Goal: Check status: Check status

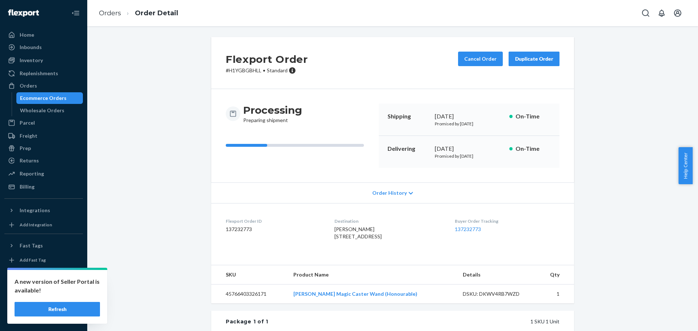
click at [192, 76] on div "Flexport Order # H1YGBGBHLL • Standard Cancel Order Duplicate Order Processing …" at bounding box center [393, 240] width 600 height 407
click at [44, 87] on div "Orders" at bounding box center [43, 86] width 77 height 10
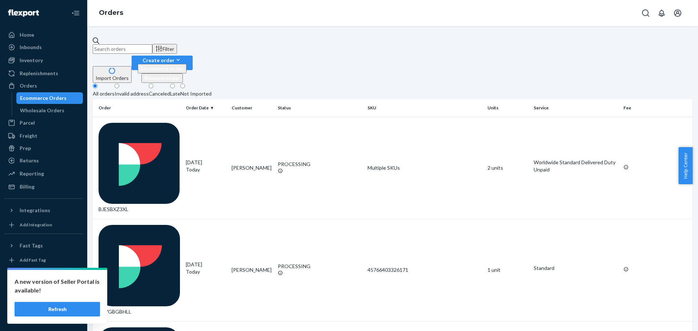
click at [415, 56] on div "Import Orders Create order Ecommerce order Removal order" at bounding box center [393, 69] width 600 height 27
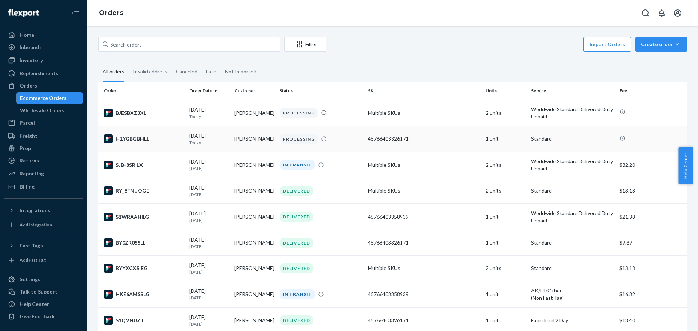
click at [381, 134] on td "45766403326171" at bounding box center [424, 138] width 118 height 25
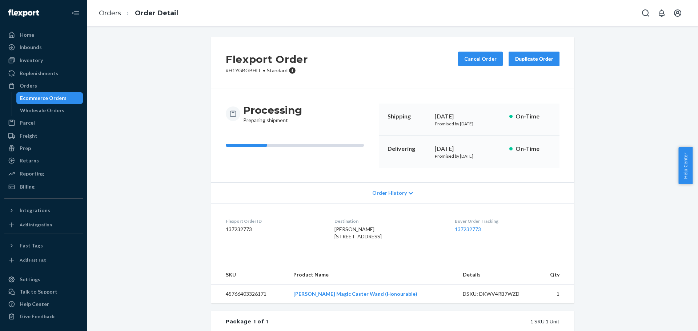
scroll to position [109, 0]
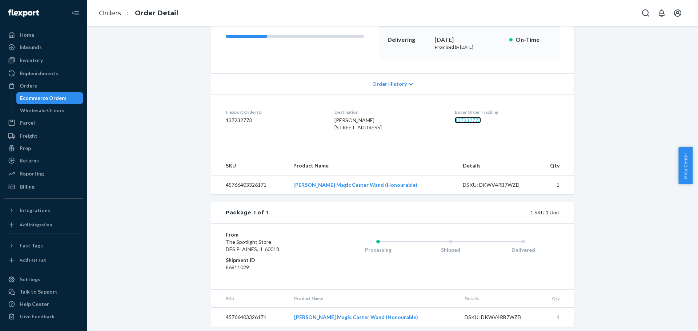
click at [470, 122] on link "137232773" at bounding box center [468, 120] width 26 height 6
drag, startPoint x: 508, startPoint y: 122, endPoint x: 454, endPoint y: 120, distance: 53.8
click at [454, 120] on dl "Flexport Order ID 137232773 Destination [PERSON_NAME] [STREET_ADDRESS] US Buyer…" at bounding box center [392, 121] width 363 height 55
copy link "137232773"
click at [463, 117] on dd "137232773" at bounding box center [507, 120] width 105 height 7
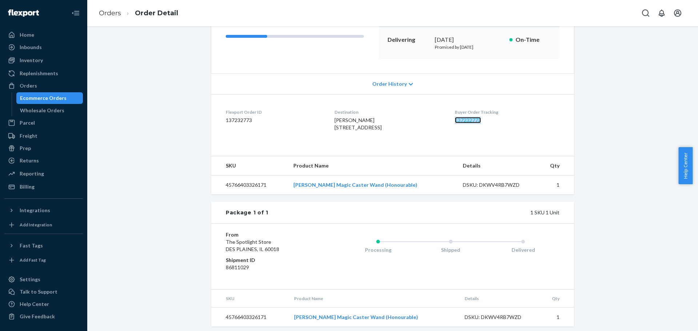
click at [470, 121] on link "137232773" at bounding box center [468, 120] width 26 height 6
click at [52, 90] on div "Orders" at bounding box center [43, 86] width 77 height 10
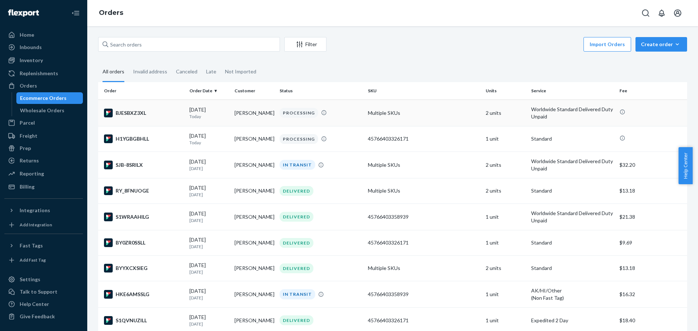
click at [358, 120] on td "PROCESSING" at bounding box center [321, 113] width 88 height 27
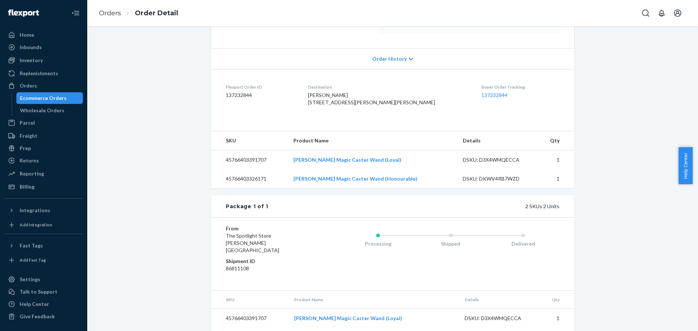
scroll to position [93, 0]
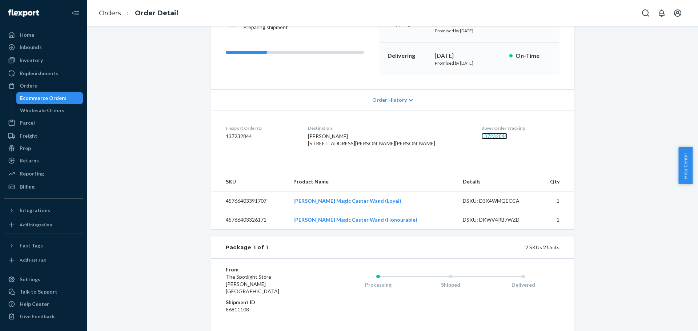
click at [481, 134] on link "137232844" at bounding box center [494, 136] width 26 height 6
drag, startPoint x: 447, startPoint y: 134, endPoint x: 494, endPoint y: 137, distance: 46.2
click at [494, 137] on dl "Flexport Order ID 137232844 Destination [PERSON_NAME] 36 [STREET_ADDRESS][PERSO…" at bounding box center [392, 137] width 363 height 55
click at [500, 136] on dd "137232844" at bounding box center [520, 136] width 78 height 7
drag, startPoint x: 501, startPoint y: 136, endPoint x: 450, endPoint y: 137, distance: 50.9
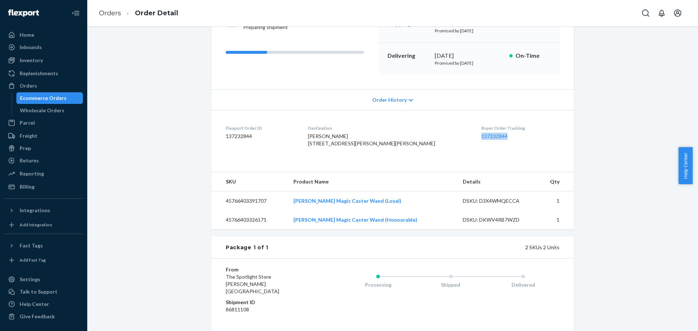
click at [450, 137] on dl "Flexport Order ID 137232844 Destination [PERSON_NAME] 36 [STREET_ADDRESS][PERSO…" at bounding box center [392, 137] width 363 height 55
copy link "137232844"
click at [481, 135] on link "137232844" at bounding box center [494, 136] width 26 height 6
